Goal: Task Accomplishment & Management: Use online tool/utility

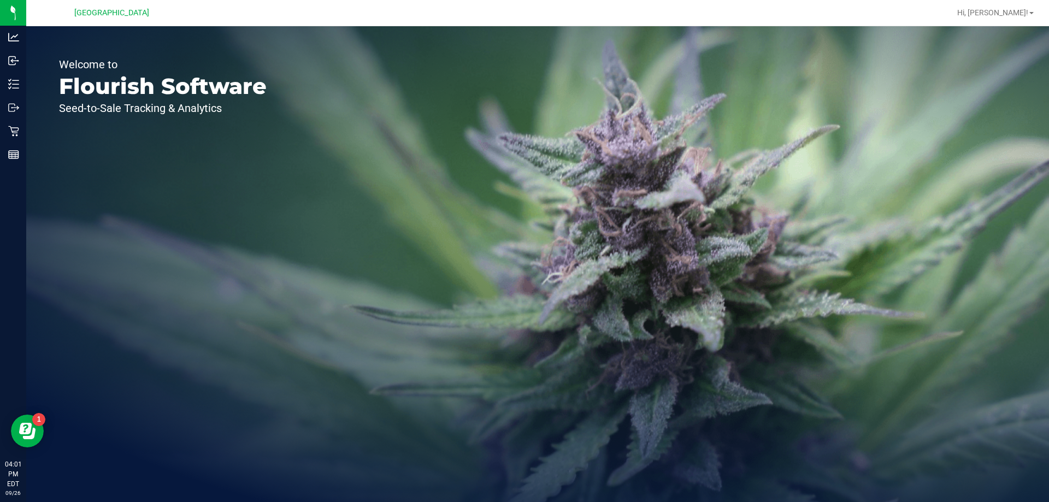
click at [8, 90] on div "Inventory" at bounding box center [14, 84] width 23 height 22
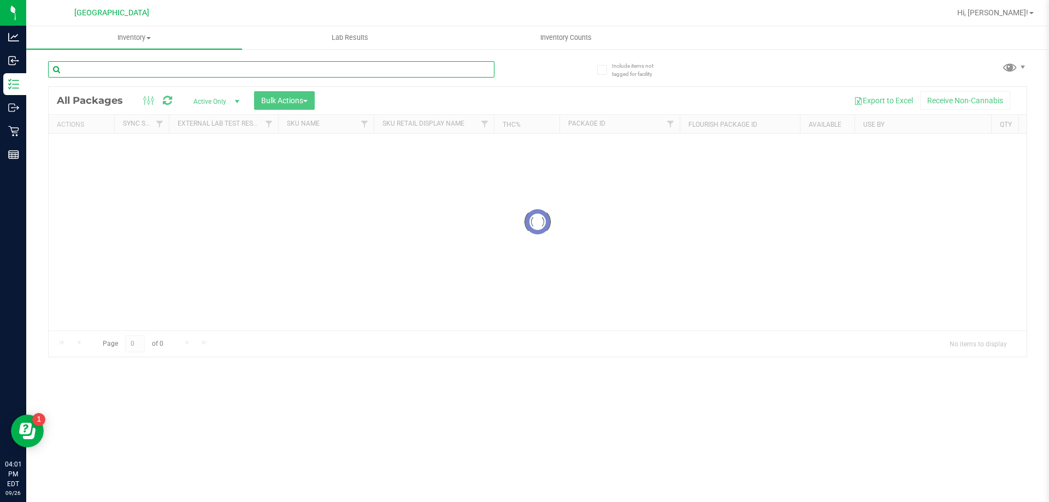
click at [169, 66] on input "text" at bounding box center [271, 69] width 447 height 16
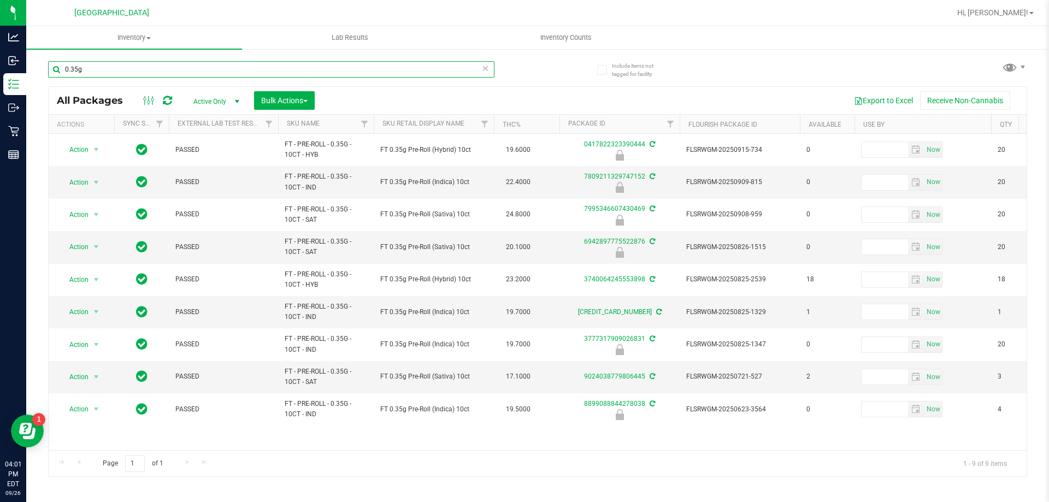
type input "0.35g"
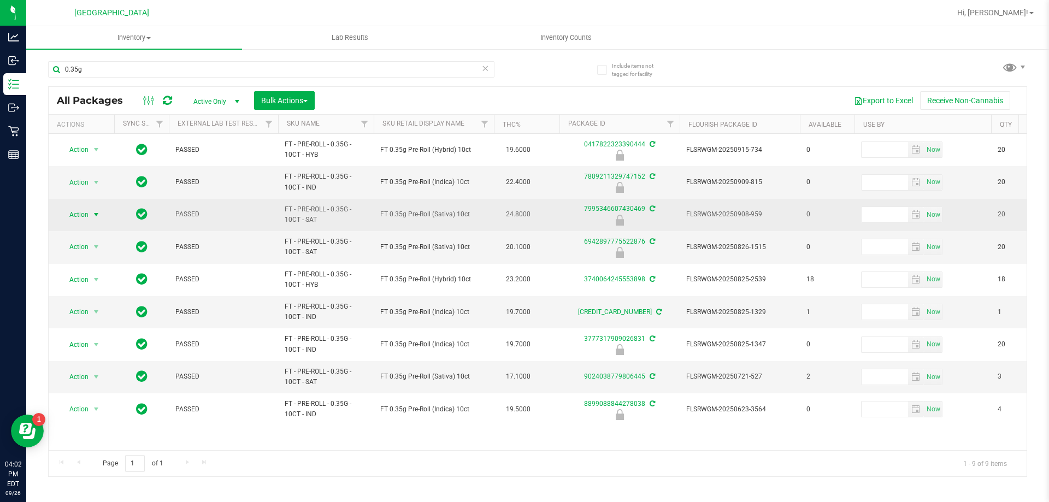
click at [92, 214] on span "select" at bounding box center [96, 214] width 9 height 9
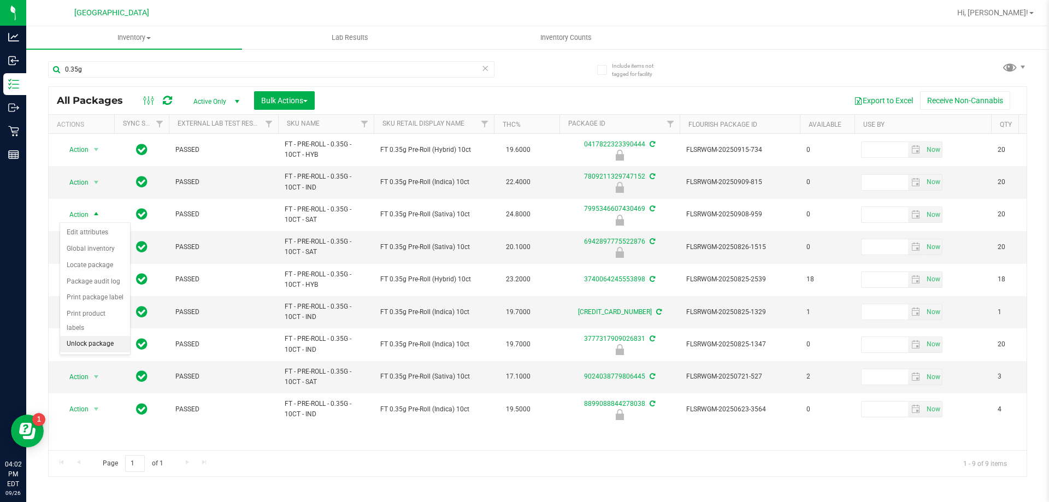
click at [87, 336] on li "Unlock package" at bounding box center [95, 344] width 70 height 16
click at [1026, 10] on span "Hi, [PERSON_NAME]!" at bounding box center [993, 12] width 71 height 9
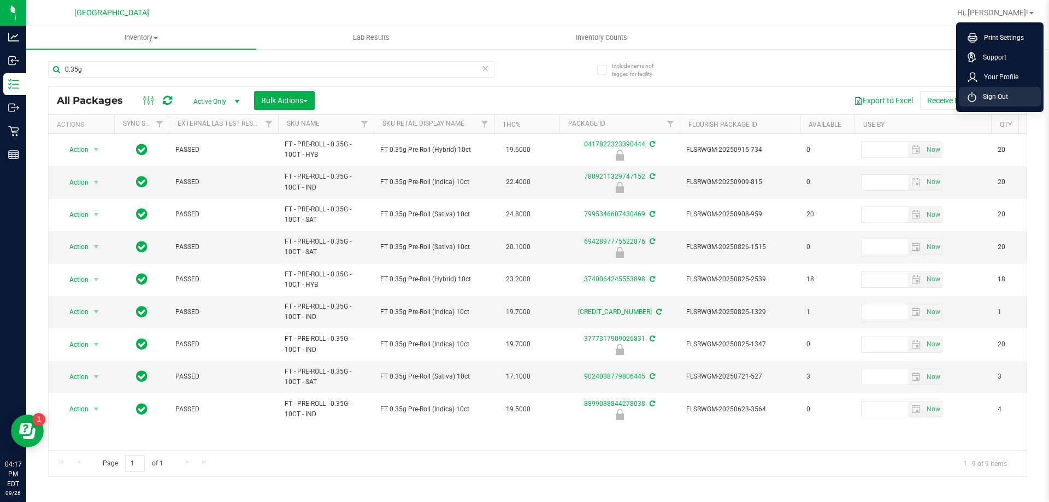
click at [983, 93] on span "Sign Out" at bounding box center [993, 96] width 32 height 11
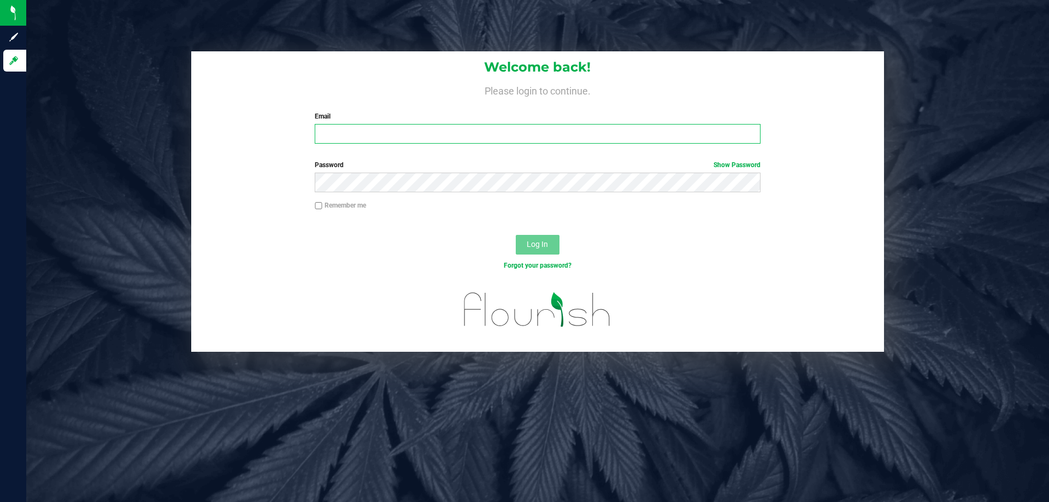
click at [434, 137] on input "Email" at bounding box center [537, 134] width 445 height 20
type input "rcrews@liveparallel.com"
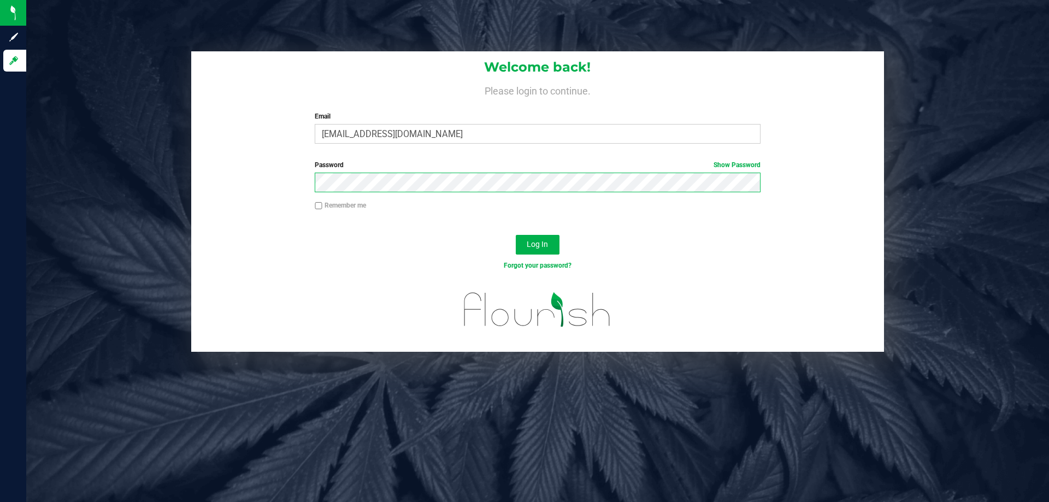
click at [516, 235] on button "Log In" at bounding box center [538, 245] width 44 height 20
